Goal: Transaction & Acquisition: Purchase product/service

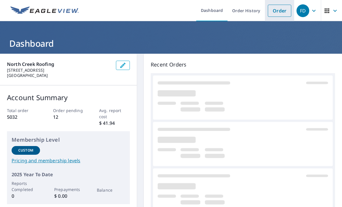
click at [279, 11] on link "Order" at bounding box center [280, 11] width 24 height 12
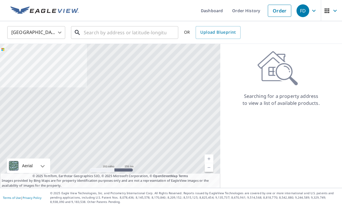
click at [111, 31] on input "text" at bounding box center [125, 32] width 83 height 16
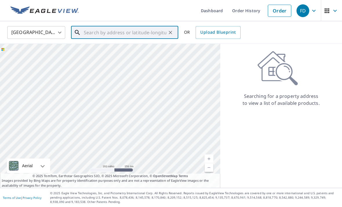
click at [96, 32] on input "text" at bounding box center [125, 32] width 83 height 16
paste input "[STREET_ADDRESS][PERSON_NAME][PERSON_NAME]"
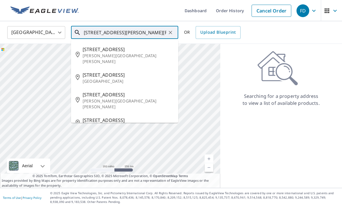
click at [90, 53] on p "[PERSON_NAME][GEOGRAPHIC_DATA][PERSON_NAME]" at bounding box center [128, 59] width 91 height 12
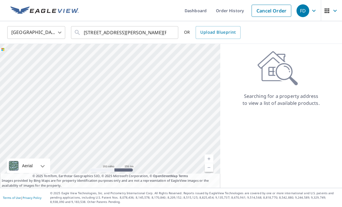
type input "[STREET_ADDRESS][PERSON_NAME][PERSON_NAME]"
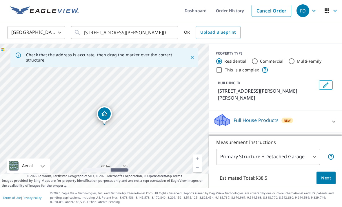
click at [198, 172] on link "Current Level 17, Zoom Out" at bounding box center [197, 167] width 9 height 9
click at [196, 172] on link "Current Level 16, Zoom Out" at bounding box center [197, 167] width 9 height 9
click at [196, 172] on link "Current Level 15, Zoom Out" at bounding box center [197, 167] width 9 height 9
click at [197, 172] on link "Current Level 14, Zoom Out" at bounding box center [197, 167] width 9 height 9
click at [197, 172] on link "Current Level 13, Zoom Out" at bounding box center [197, 167] width 9 height 9
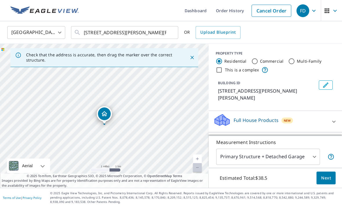
click at [198, 163] on link "Current Level 12, Zoom In" at bounding box center [197, 158] width 9 height 9
click at [321, 185] on button "Next" at bounding box center [326, 177] width 19 height 13
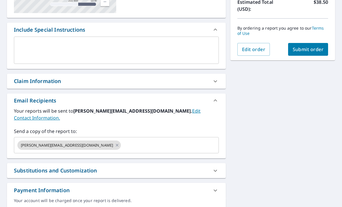
scroll to position [137, 0]
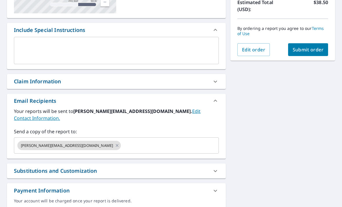
click at [122, 140] on input "text" at bounding box center [165, 145] width 86 height 11
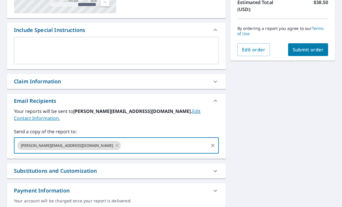
click at [144, 200] on div "Your account will be charged once your report is delivered." at bounding box center [116, 203] width 219 height 11
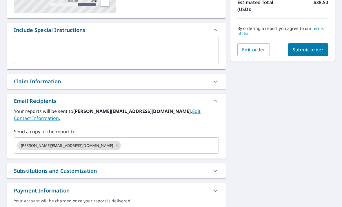
click at [122, 142] on input "text" at bounding box center [165, 145] width 86 height 11
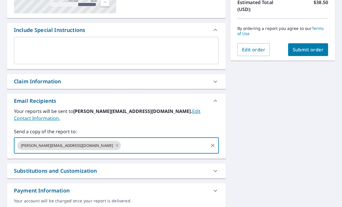
type input "[EMAIL_ADDRESS][DOMAIN_NAME]"
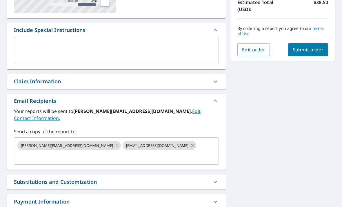
click at [308, 49] on span "Submit order" at bounding box center [308, 49] width 31 height 6
checkbox input "true"
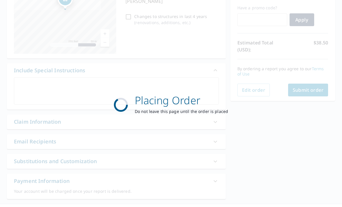
scroll to position [94, 0]
